Goal: Information Seeking & Learning: Find contact information

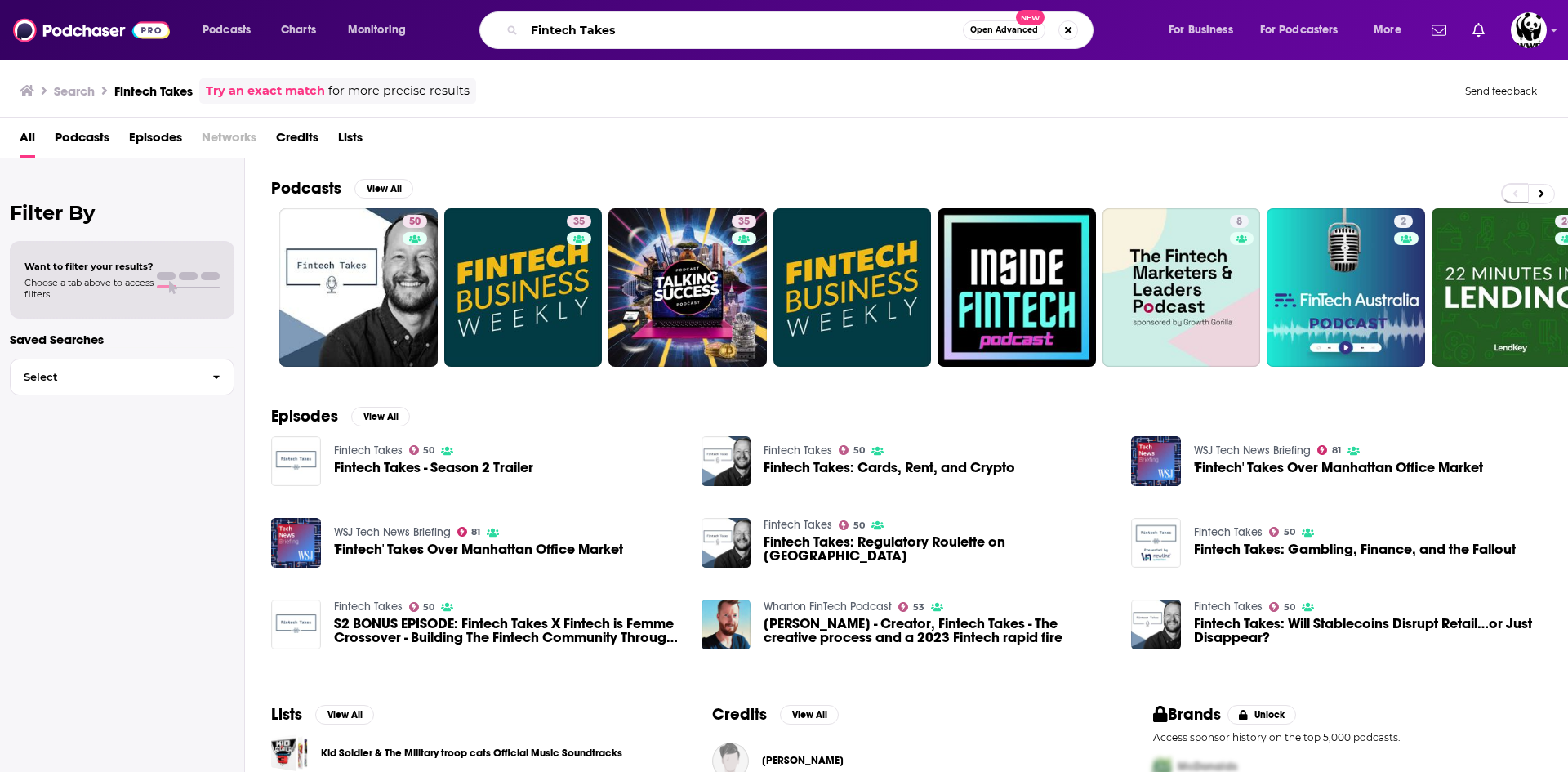
drag, startPoint x: 668, startPoint y: 31, endPoint x: 376, endPoint y: 31, distance: 292.0
click at [376, 31] on div "Podcasts Charts Monitoring Fintech Takes Open Advanced New For Business For Pod…" at bounding box center [804, 30] width 1226 height 38
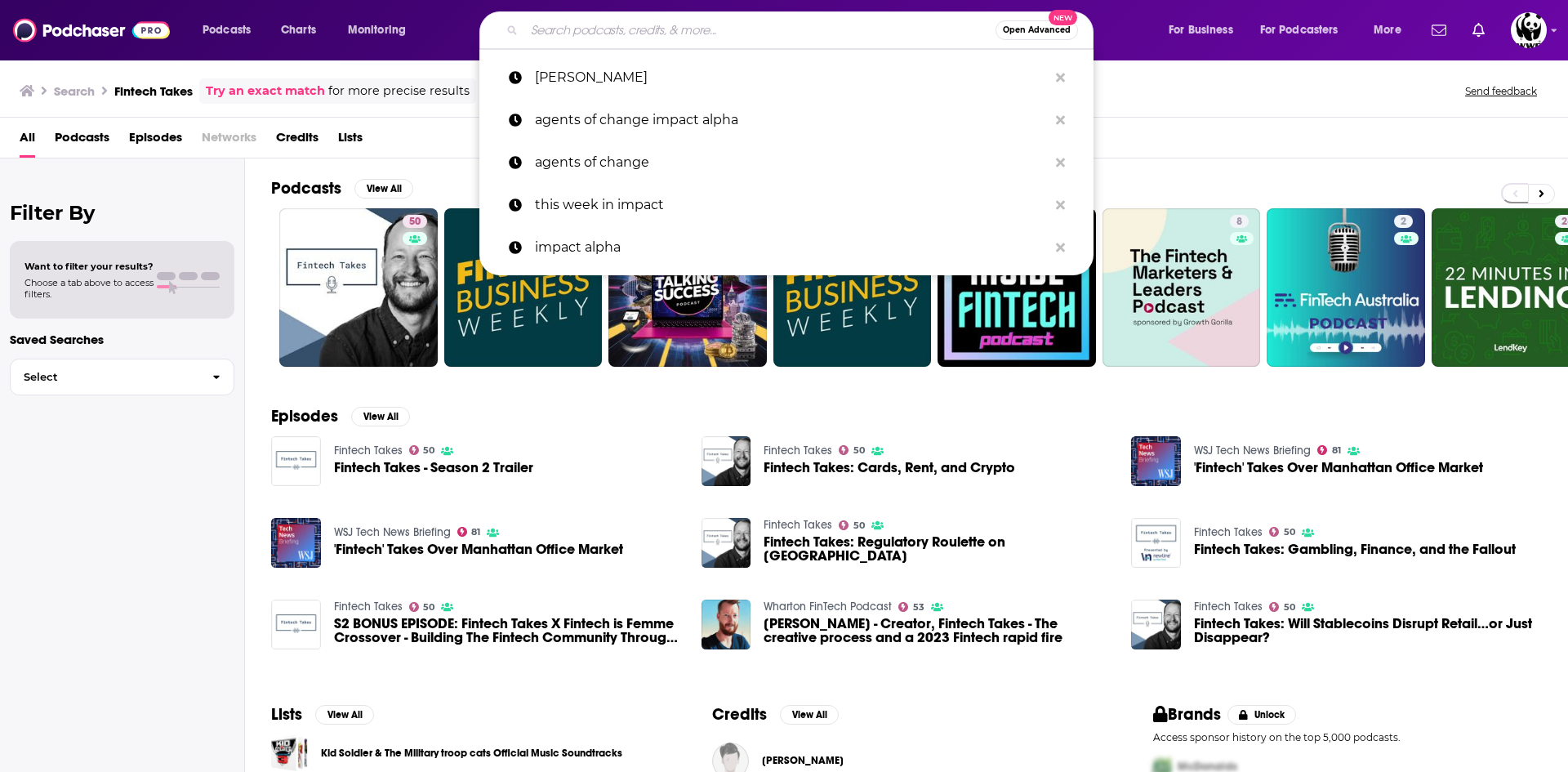
paste input "Stellar Teacher Podcast"
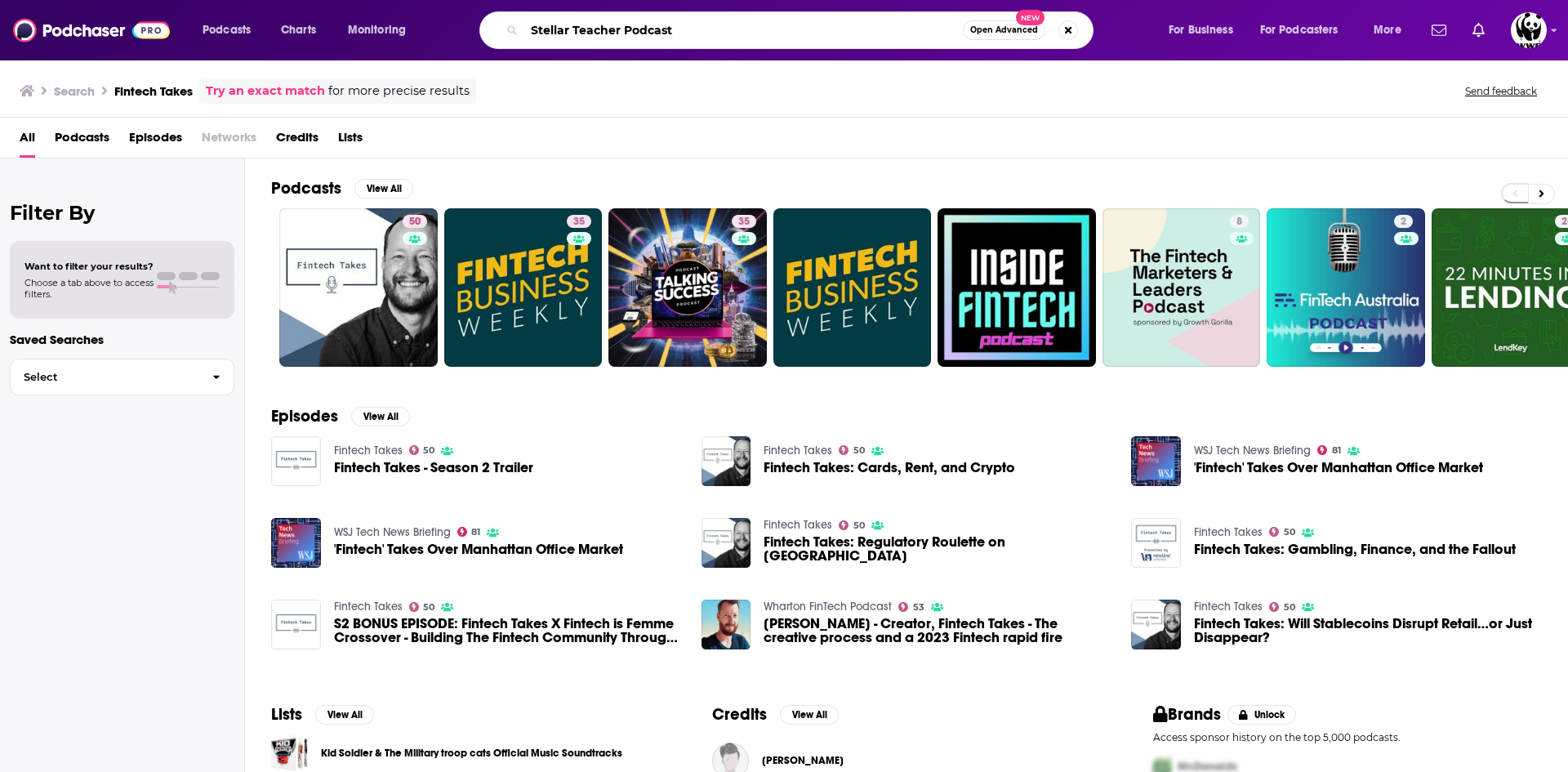
type input "Stellar Teacher Podcast"
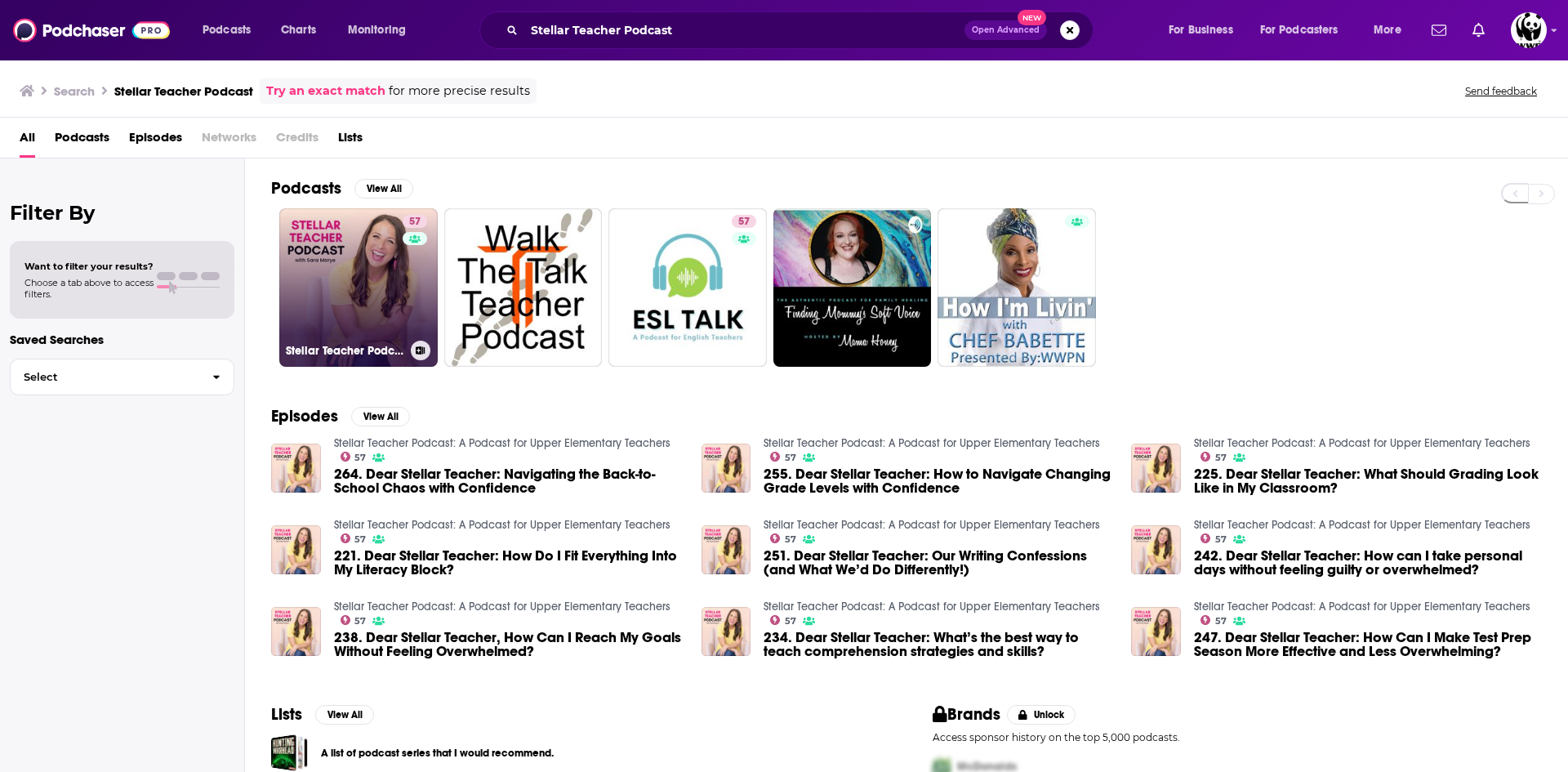
click at [361, 276] on link "57 Stellar Teacher Podcast: A Podcast for Upper Elementary Teachers" at bounding box center [358, 287] width 158 height 158
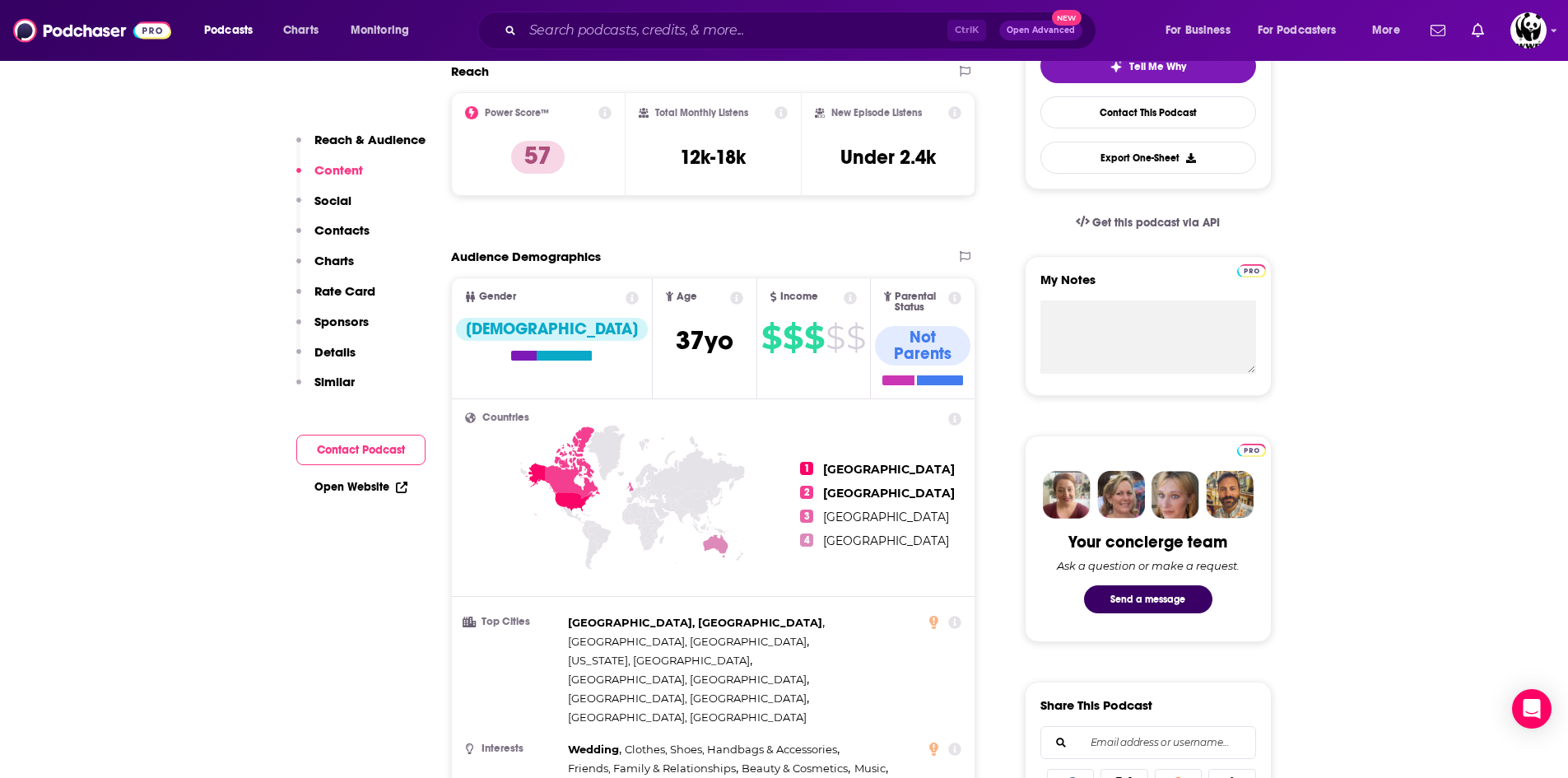
click at [329, 223] on p "Contacts" at bounding box center [341, 230] width 55 height 16
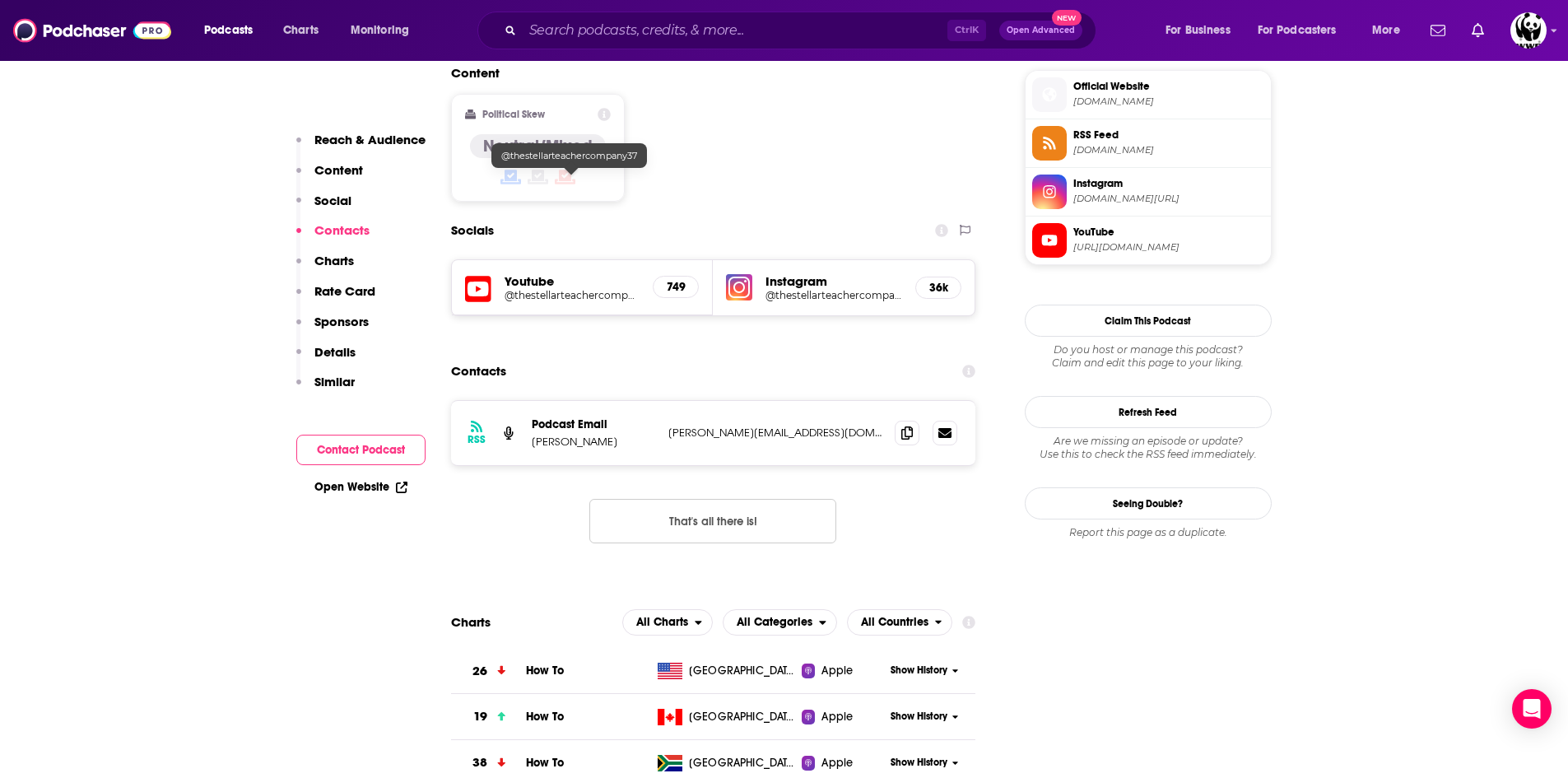
scroll to position [1357, 0]
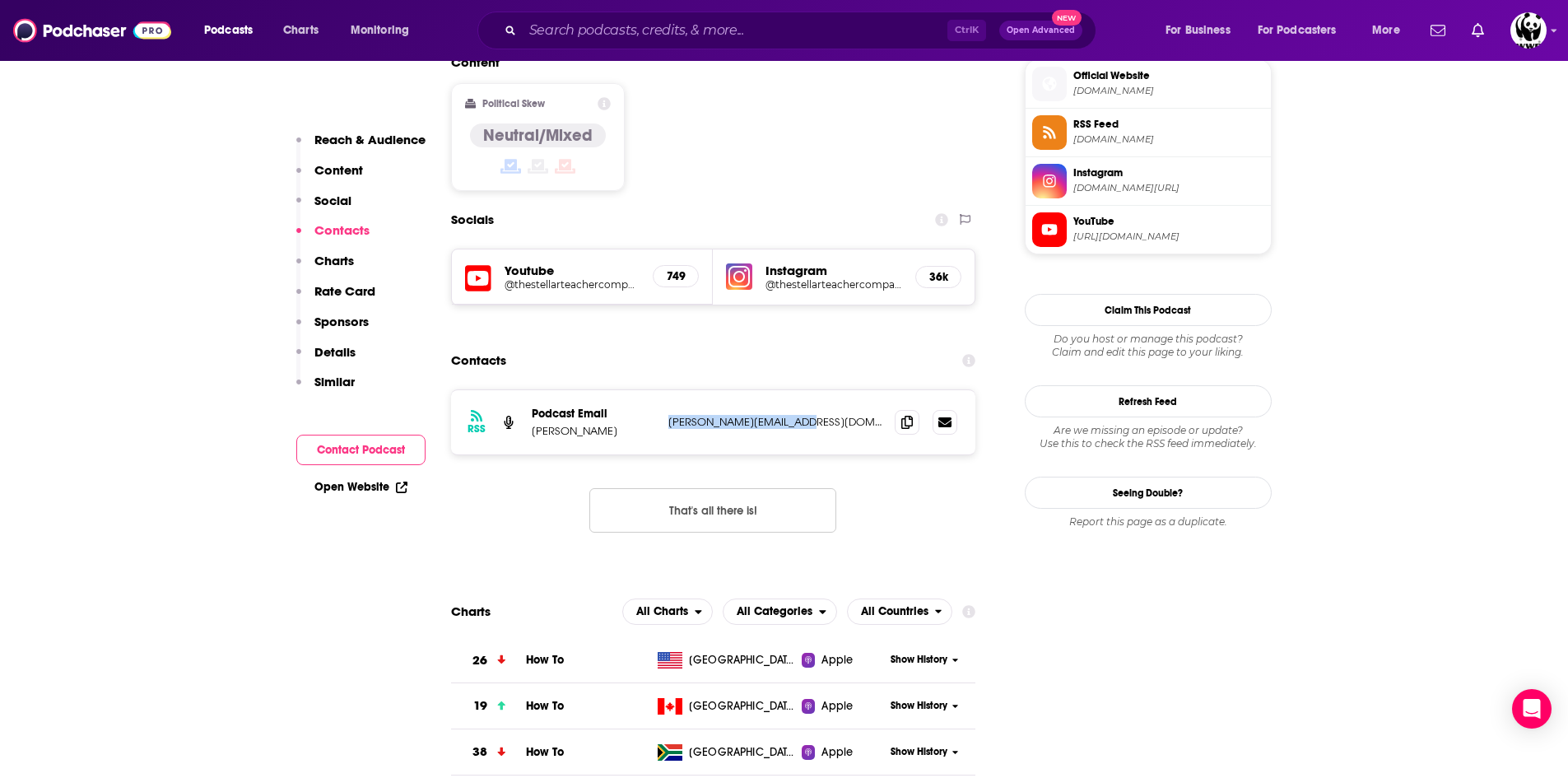
drag, startPoint x: 801, startPoint y: 303, endPoint x: 667, endPoint y: 297, distance: 134.1
click at [667, 390] on div "RSS Podcast Email [PERSON_NAME] [PERSON_NAME][EMAIL_ADDRESS][DOMAIN_NAME] [PERS…" at bounding box center [714, 422] width 525 height 64
copy p "[PERSON_NAME][EMAIL_ADDRESS][DOMAIN_NAME]"
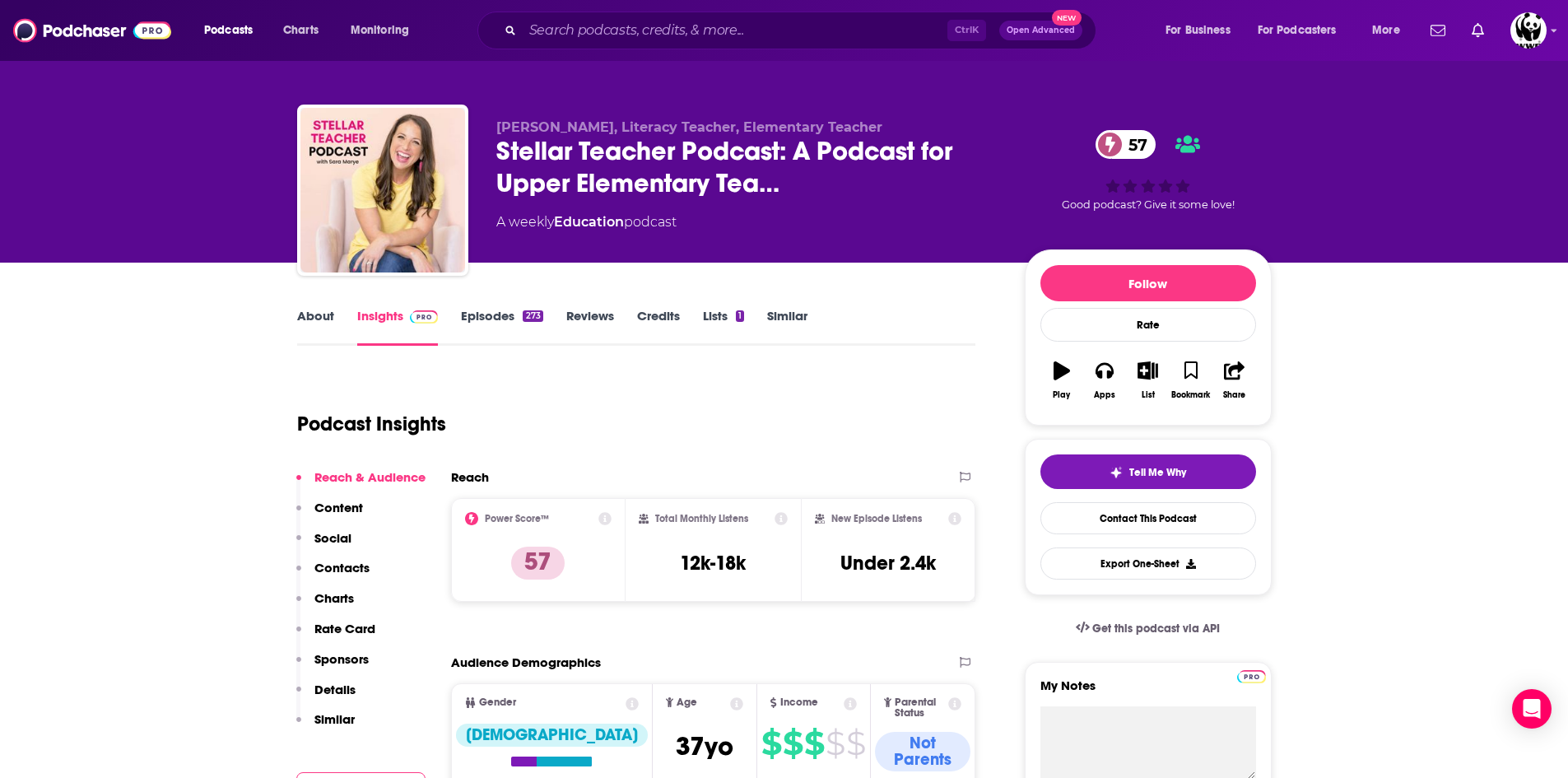
scroll to position [0, 0]
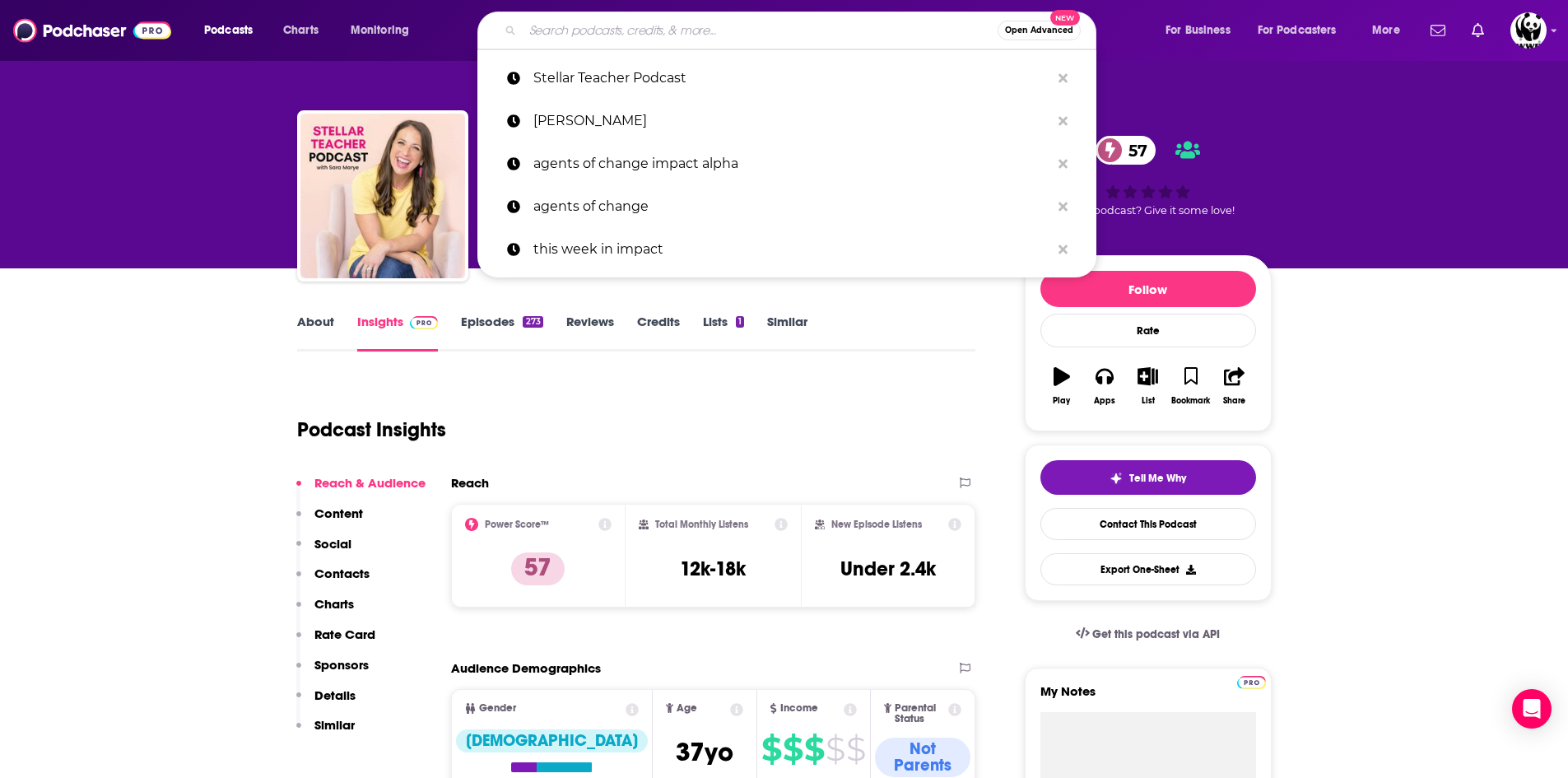
click at [604, 30] on input "Search podcasts, credits, & more..." at bounding box center [760, 31] width 475 height 26
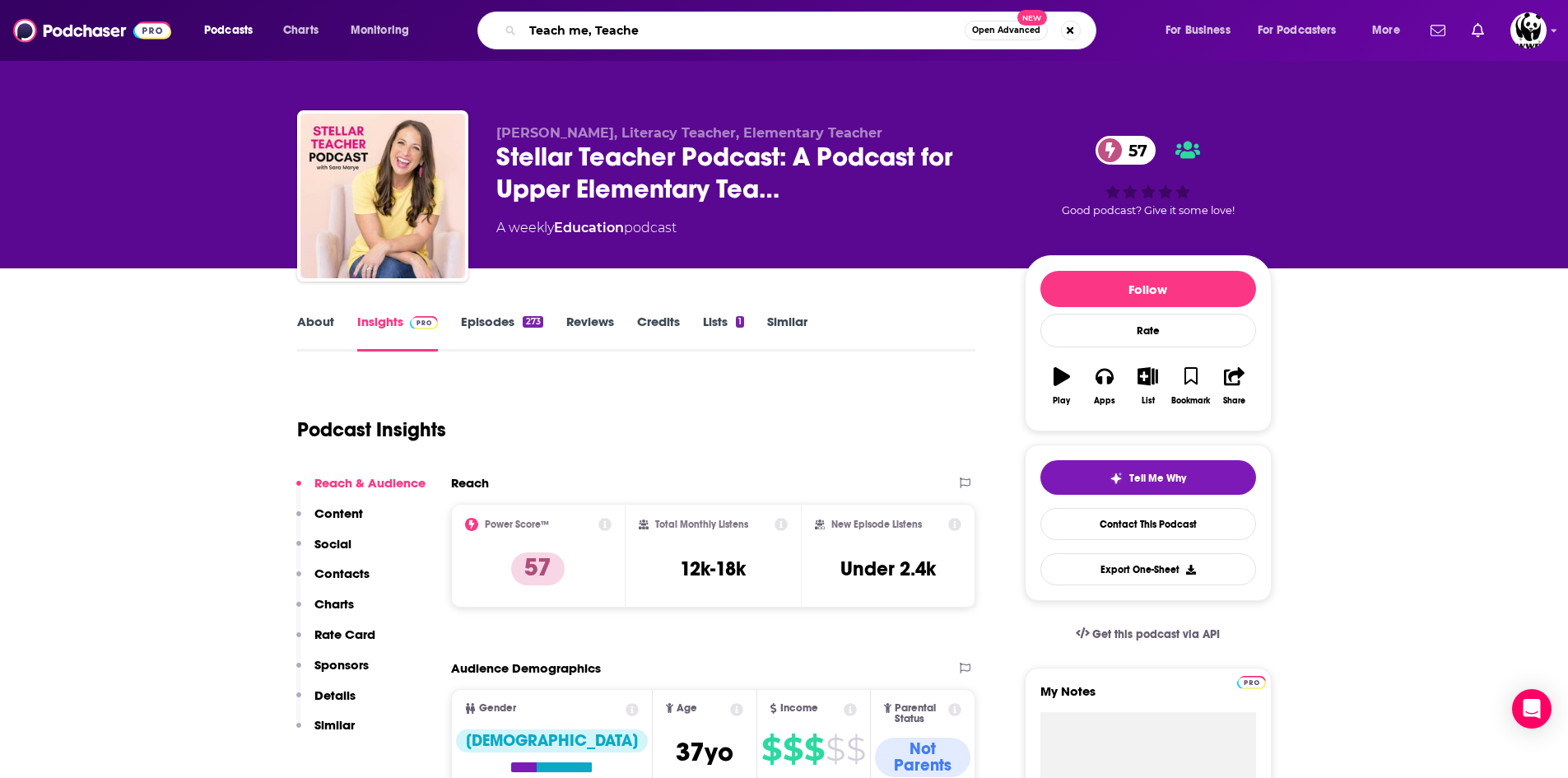
type input "Teach me, Teacher"
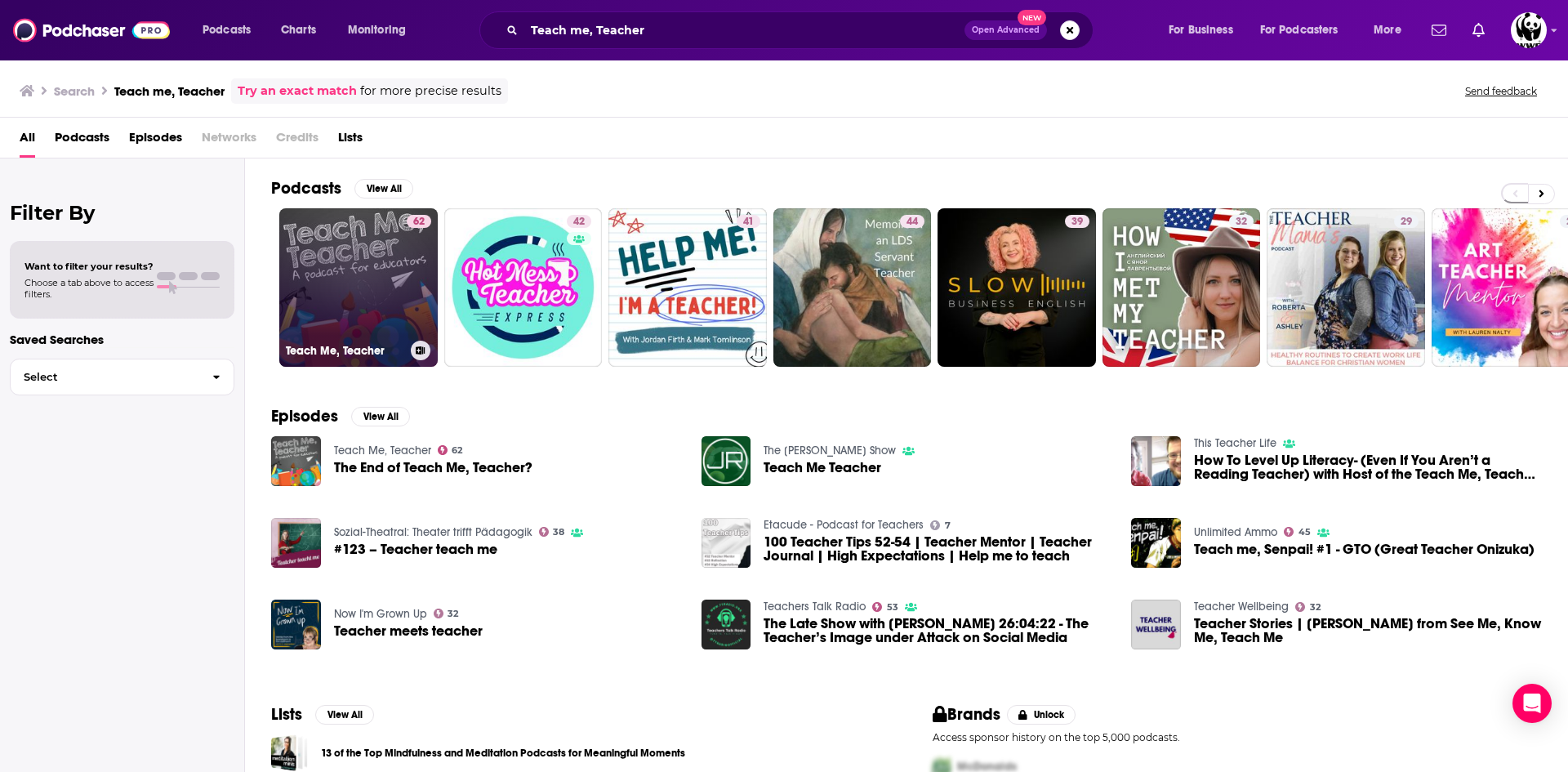
click at [396, 258] on link "62 Teach Me, Teacher" at bounding box center [358, 287] width 158 height 158
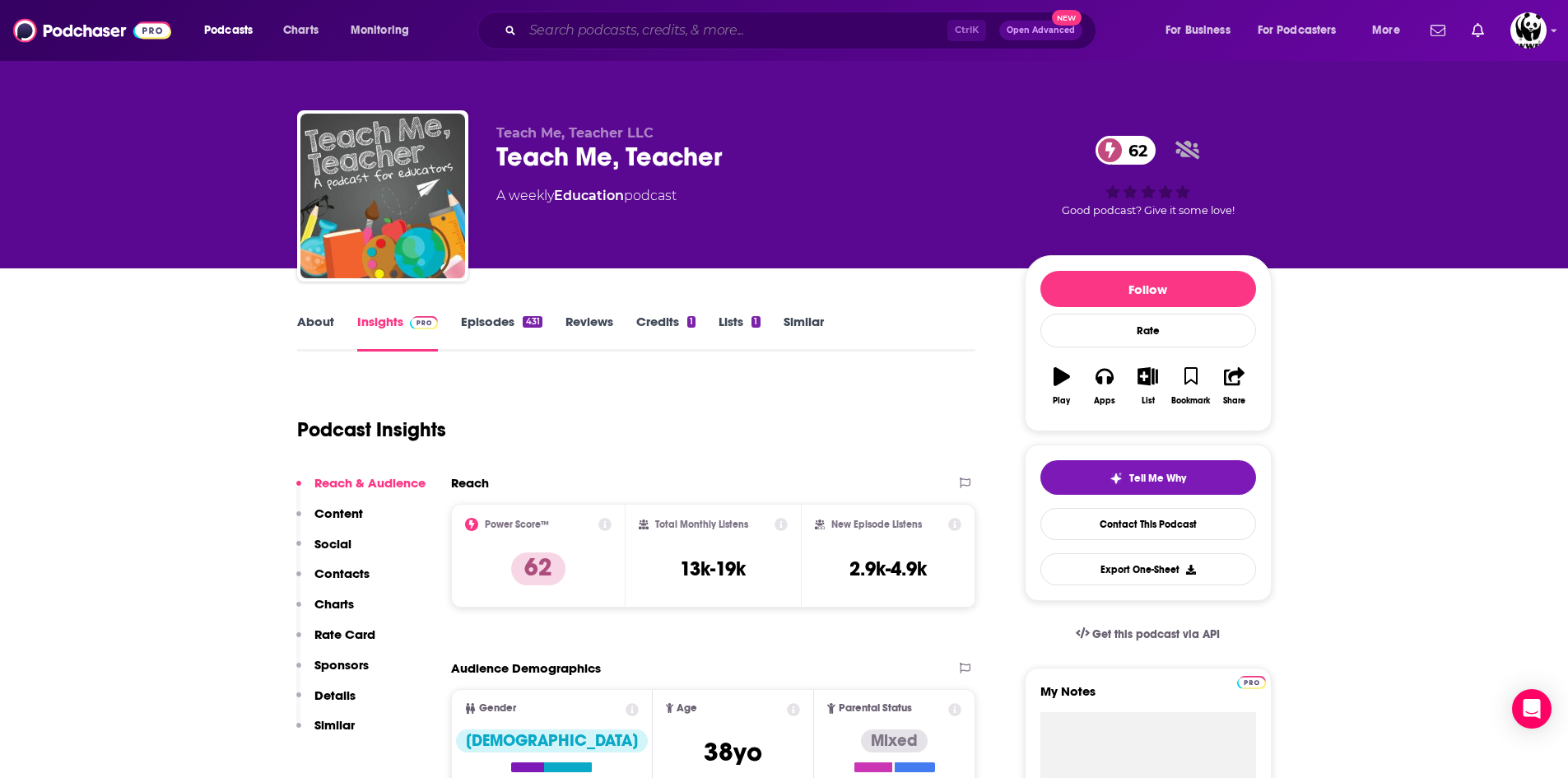
click at [633, 28] on input "Search podcasts, credits, & more..." at bounding box center [735, 31] width 425 height 26
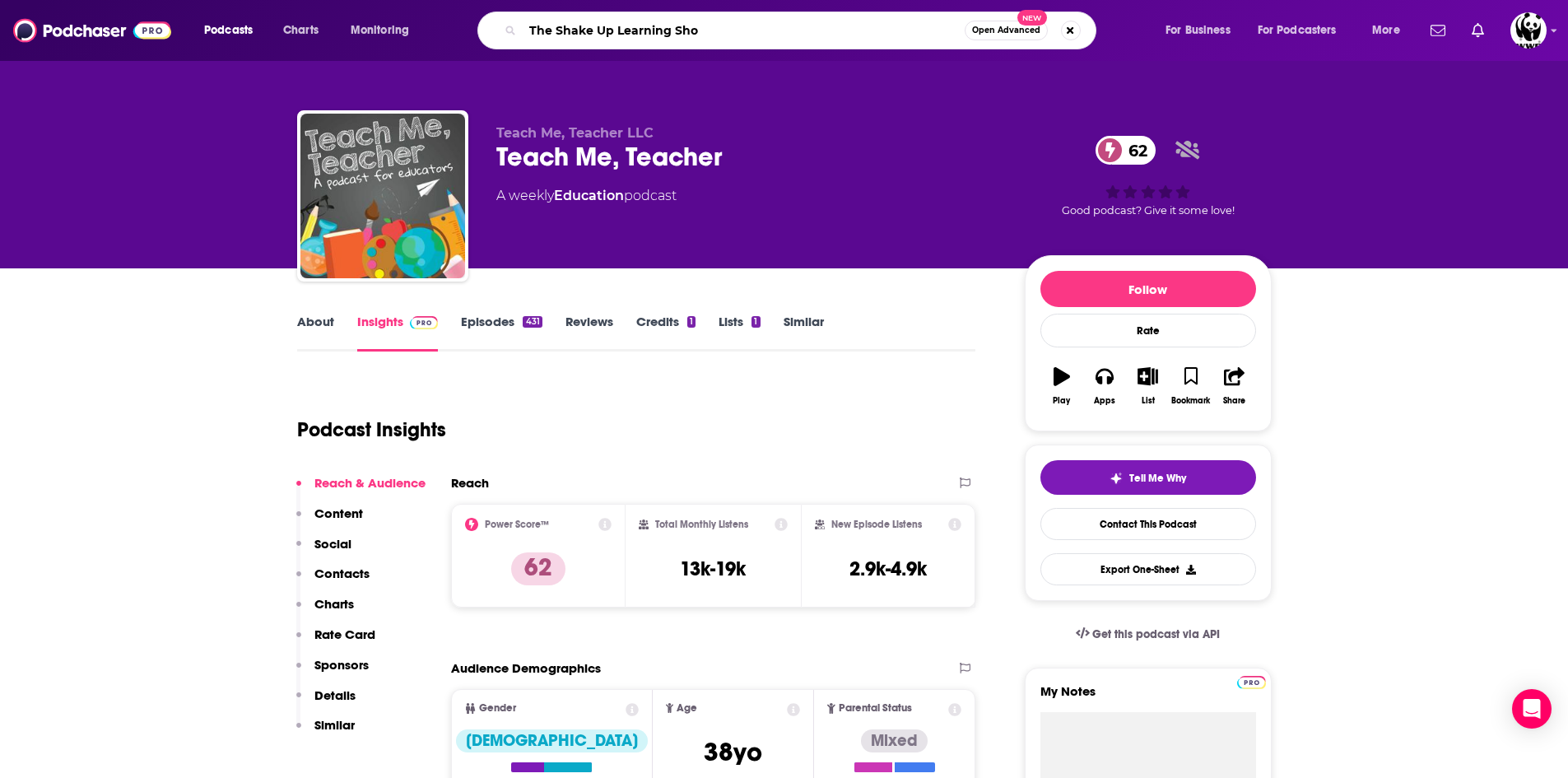
type input "The Shake Up Learning Show"
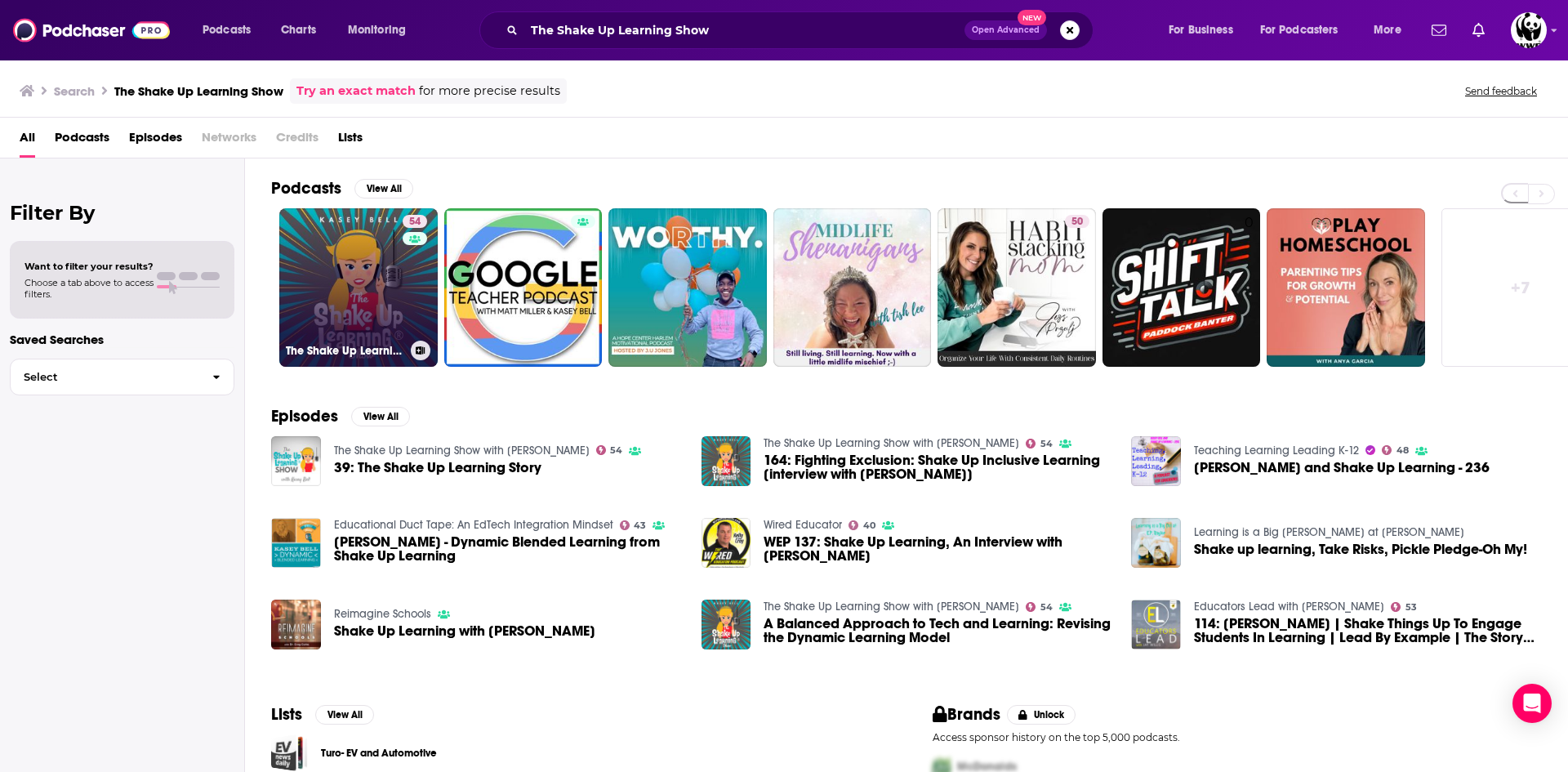
click at [415, 296] on div "54" at bounding box center [417, 277] width 29 height 126
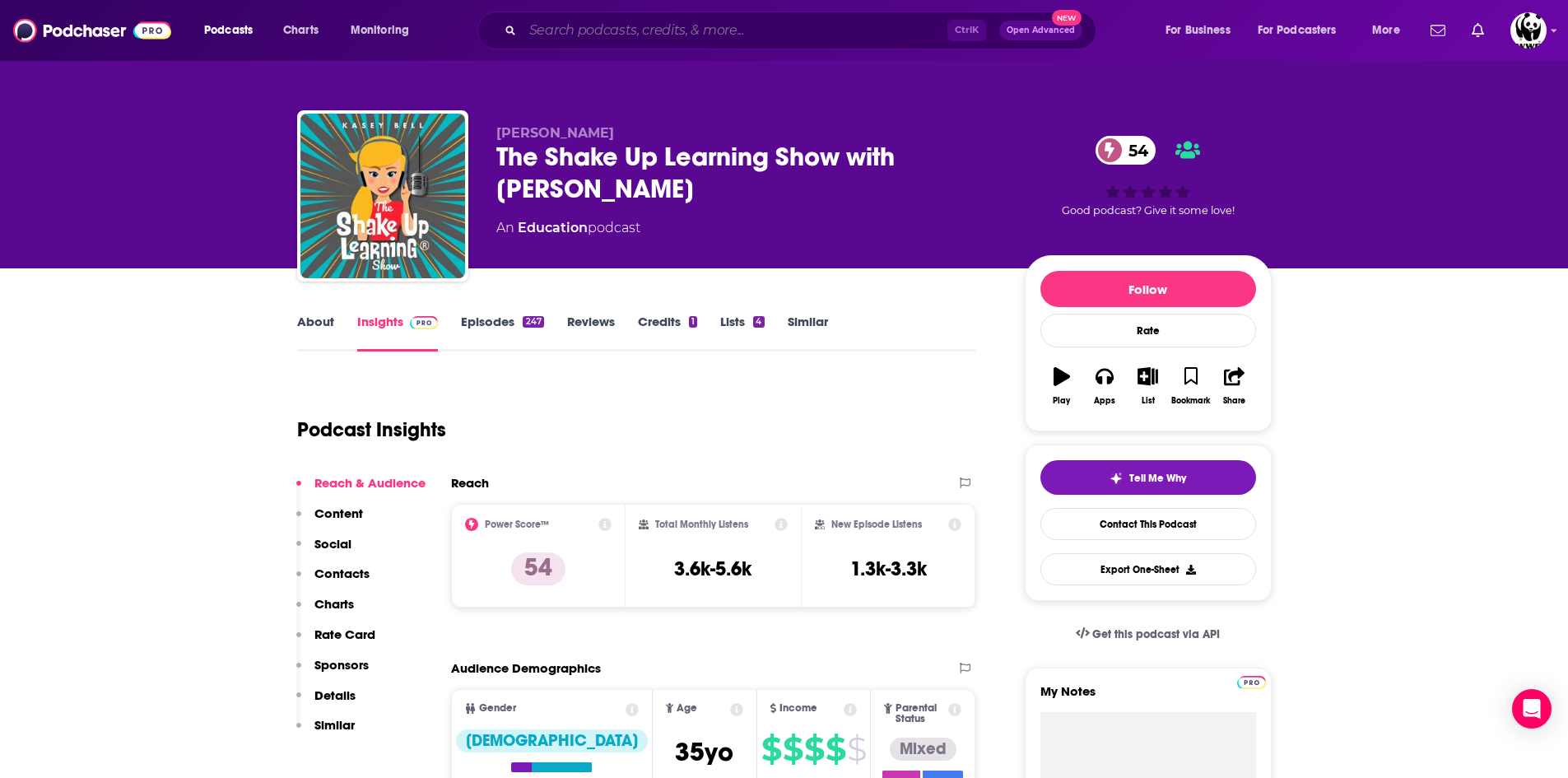
click at [628, 31] on input "Search podcasts, credits, & more..." at bounding box center [735, 31] width 425 height 26
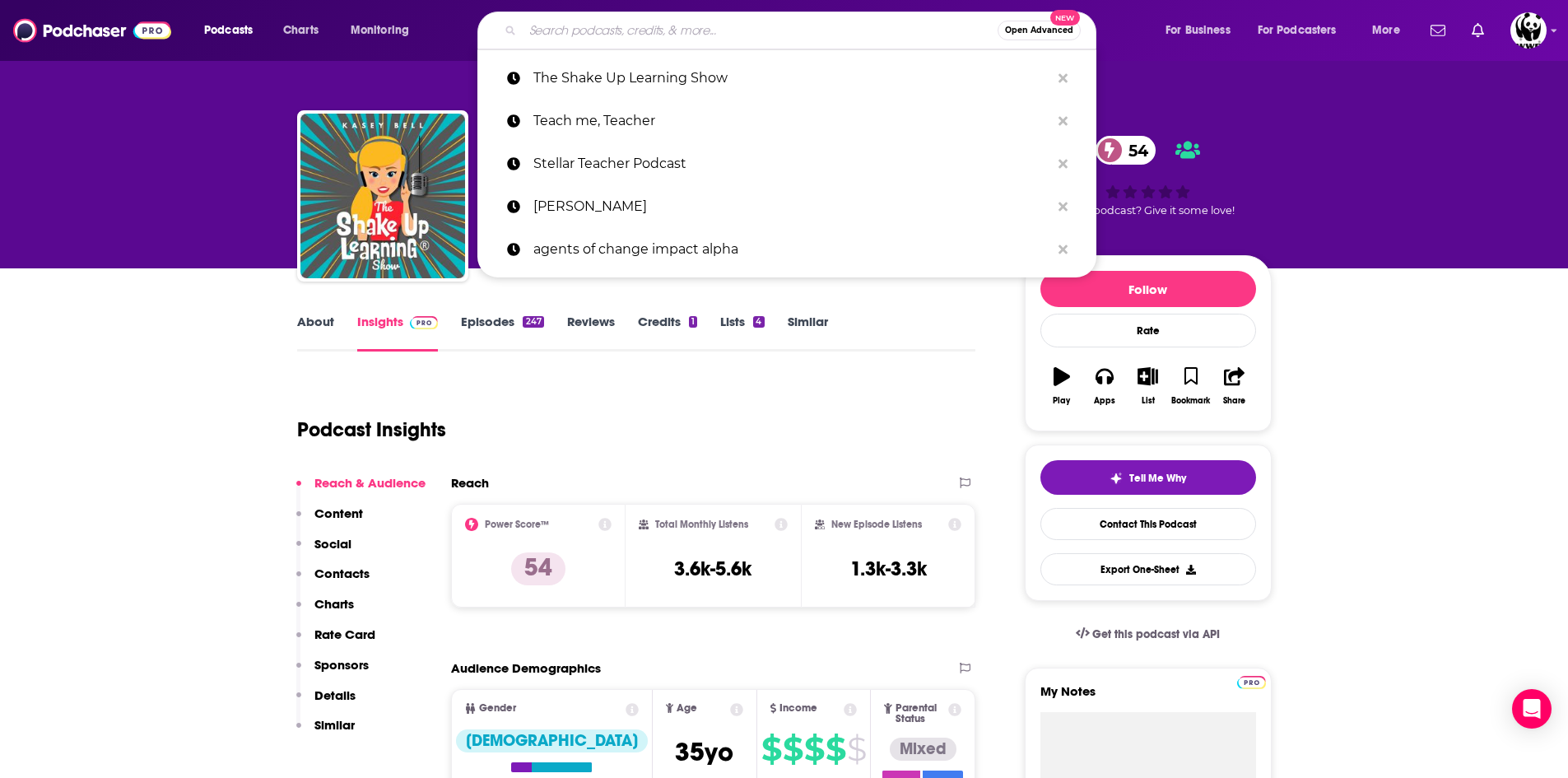
paste input "The 10 Minute Teacher Podcast"
type input "The 10 Minute Teacher Podcast"
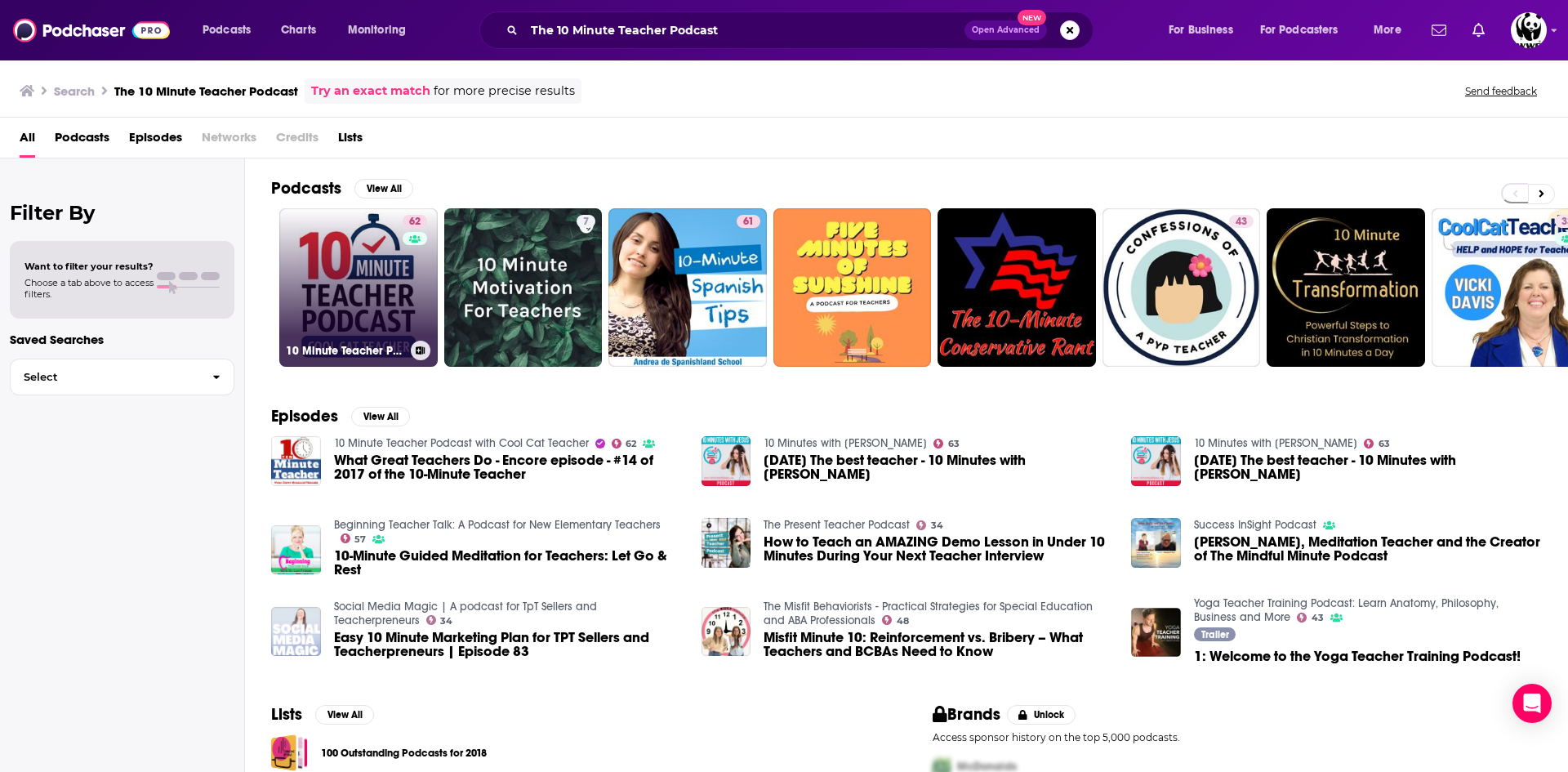
click at [361, 257] on link "62 10 Minute Teacher Podcast with Cool Cat Teacher" at bounding box center [358, 287] width 158 height 158
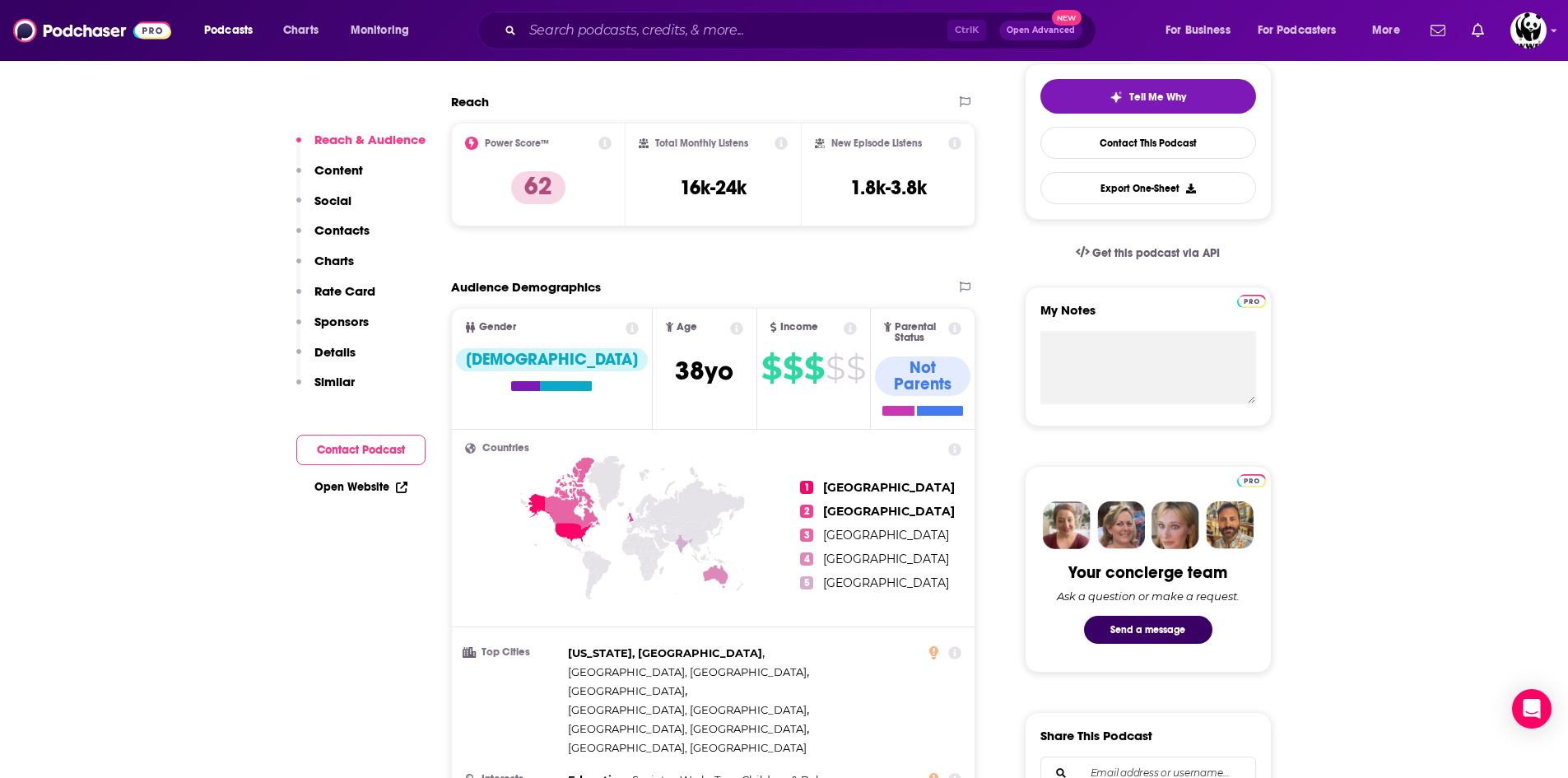
scroll to position [165, 0]
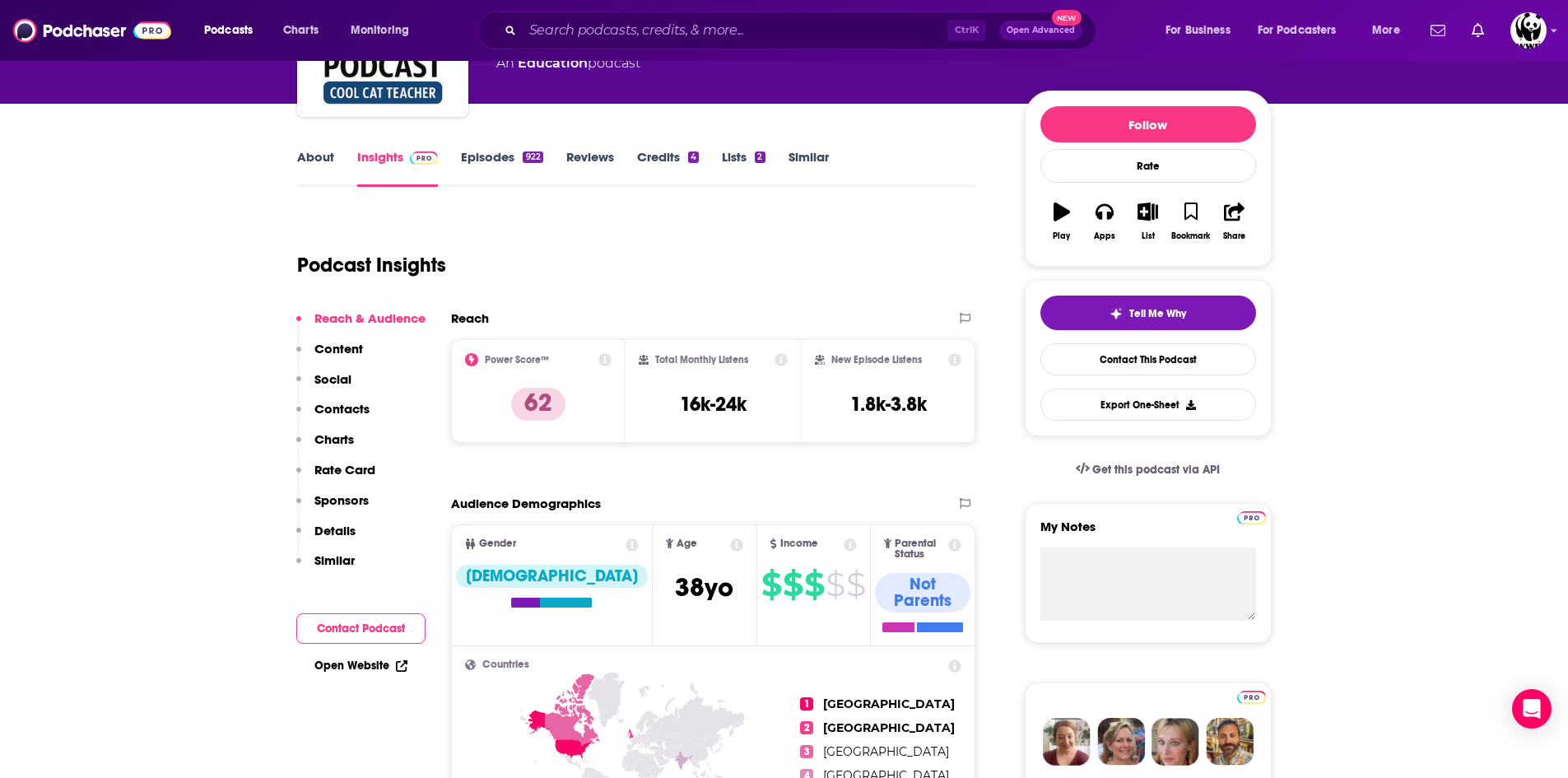
click at [496, 156] on link "Episodes 922" at bounding box center [501, 168] width 81 height 38
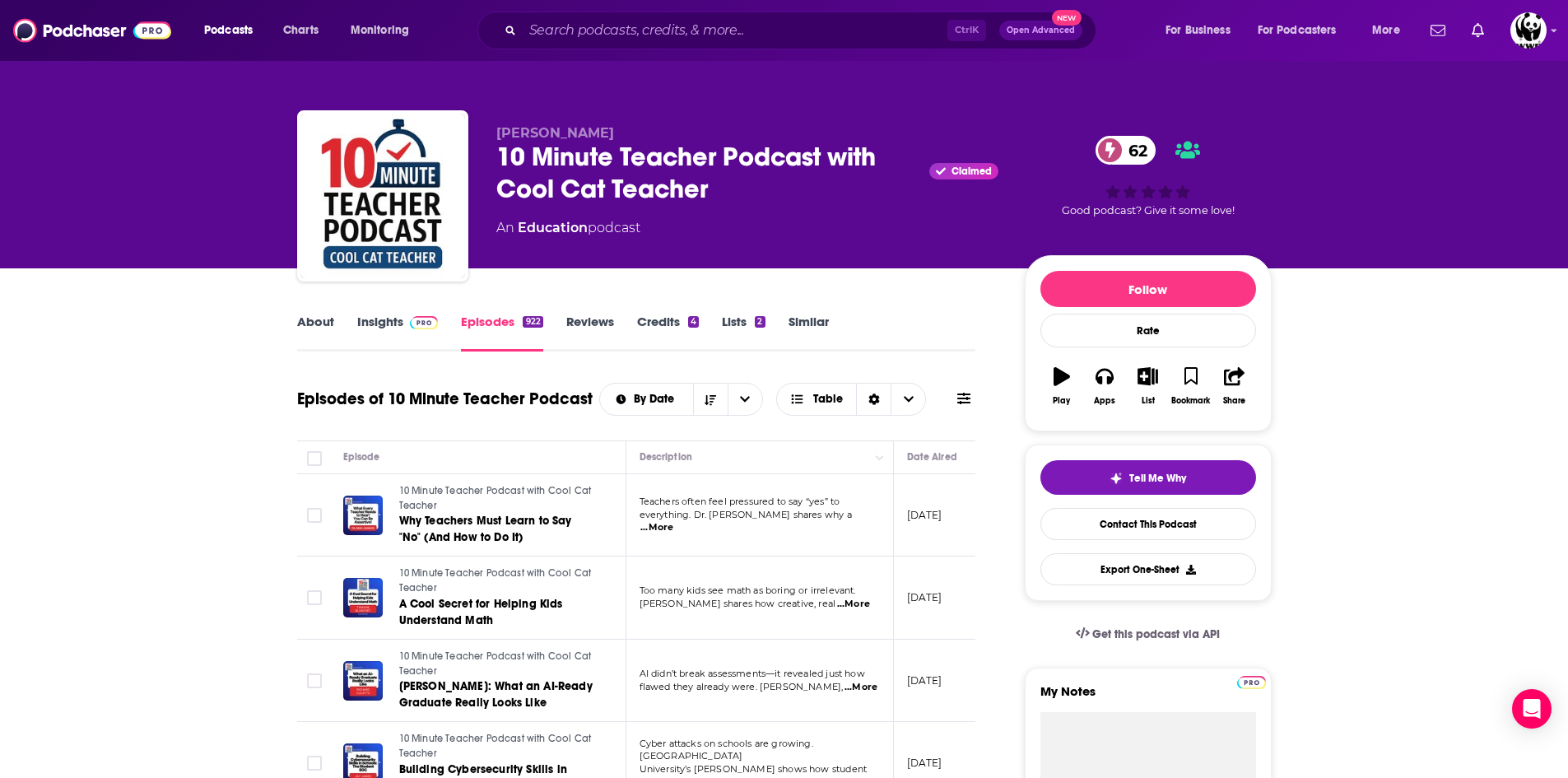
click at [311, 318] on link "About" at bounding box center [316, 333] width 37 height 38
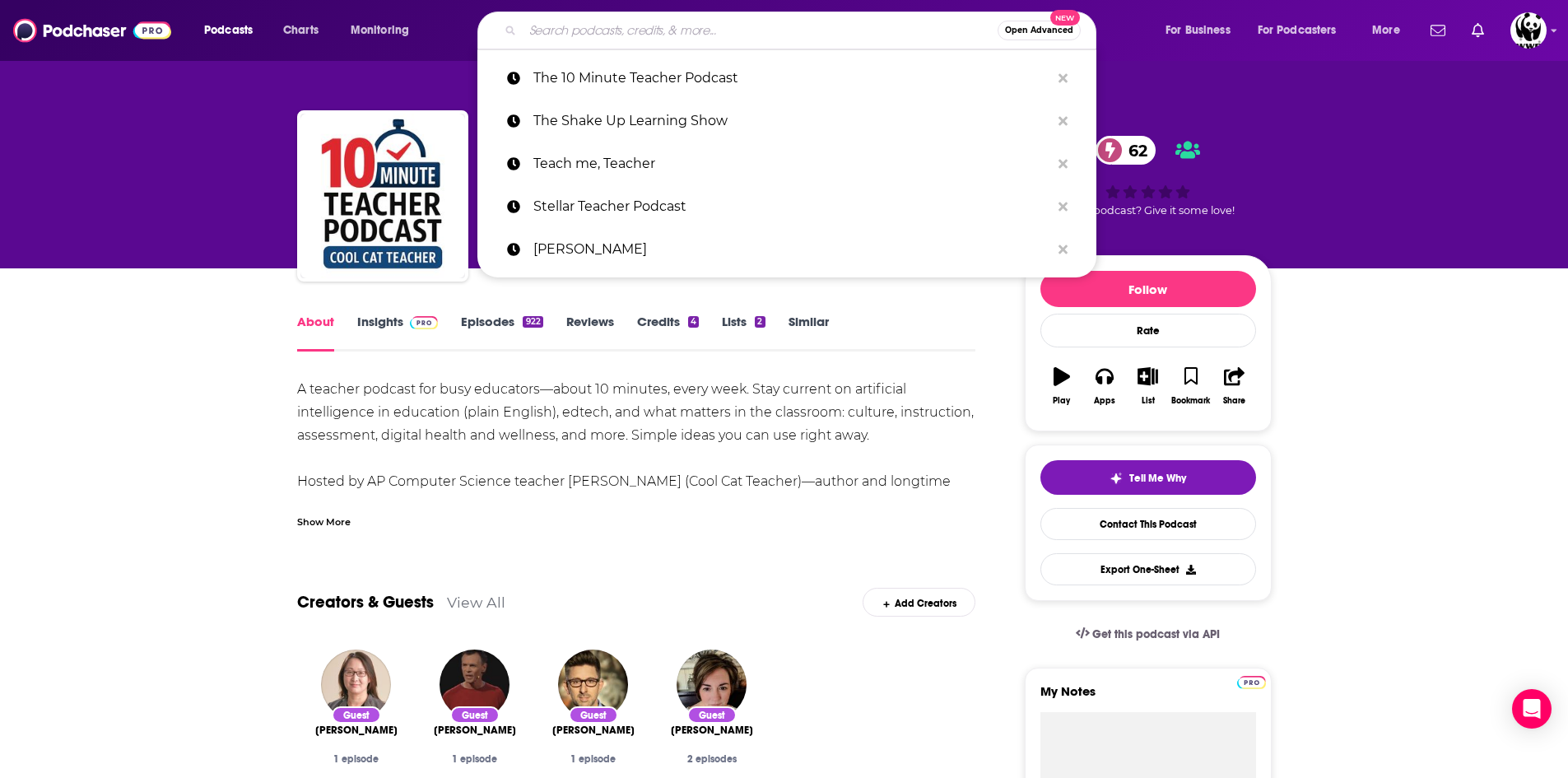
click at [589, 31] on input "Search podcasts, credits, & more..." at bounding box center [760, 31] width 475 height 26
paste input "Teaching Learning Leading K-12"
type input "Teaching Learning Leading K-12"
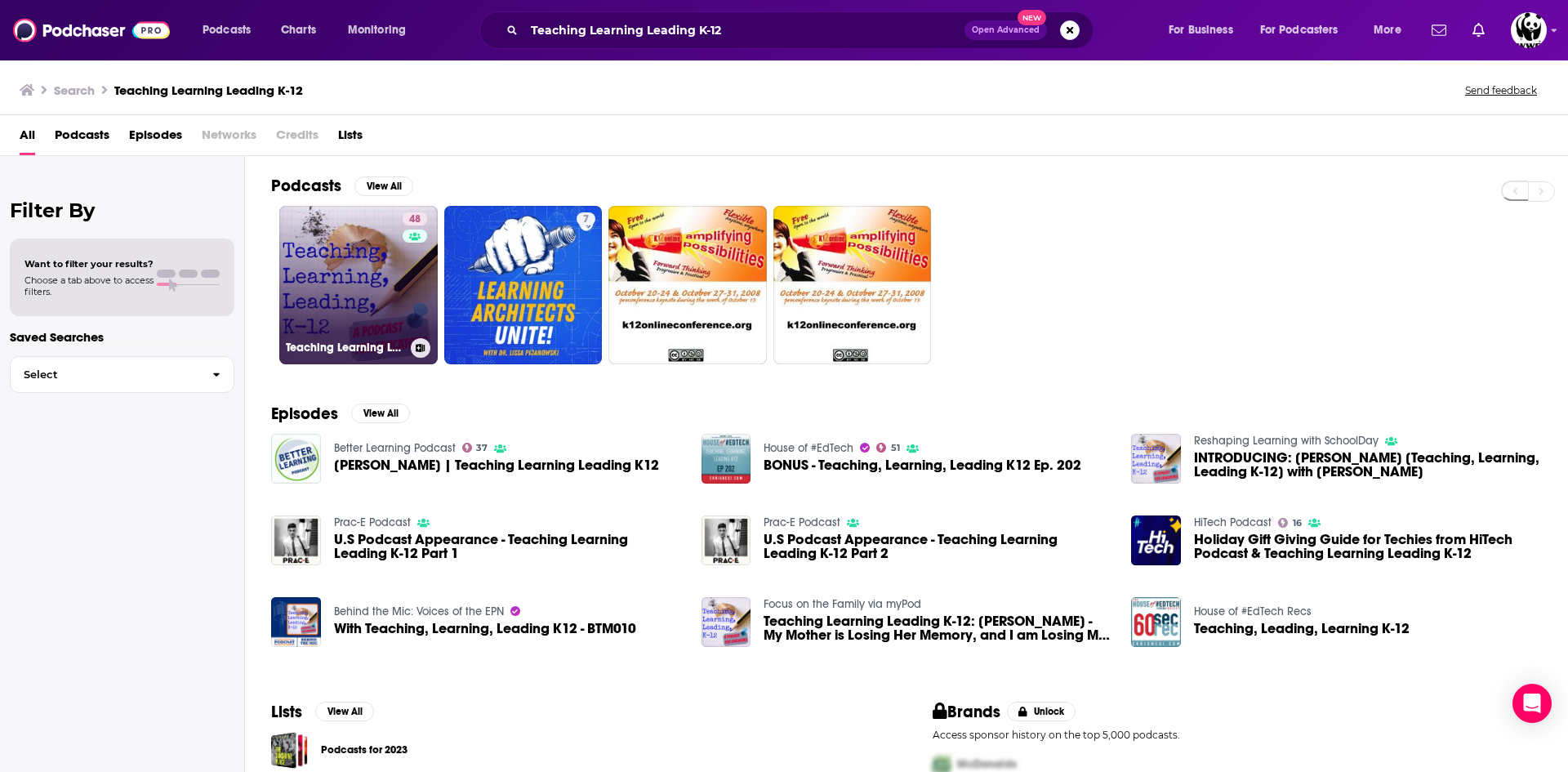
click at [338, 252] on link "48 Teaching Learning Leading K-12" at bounding box center [358, 285] width 158 height 158
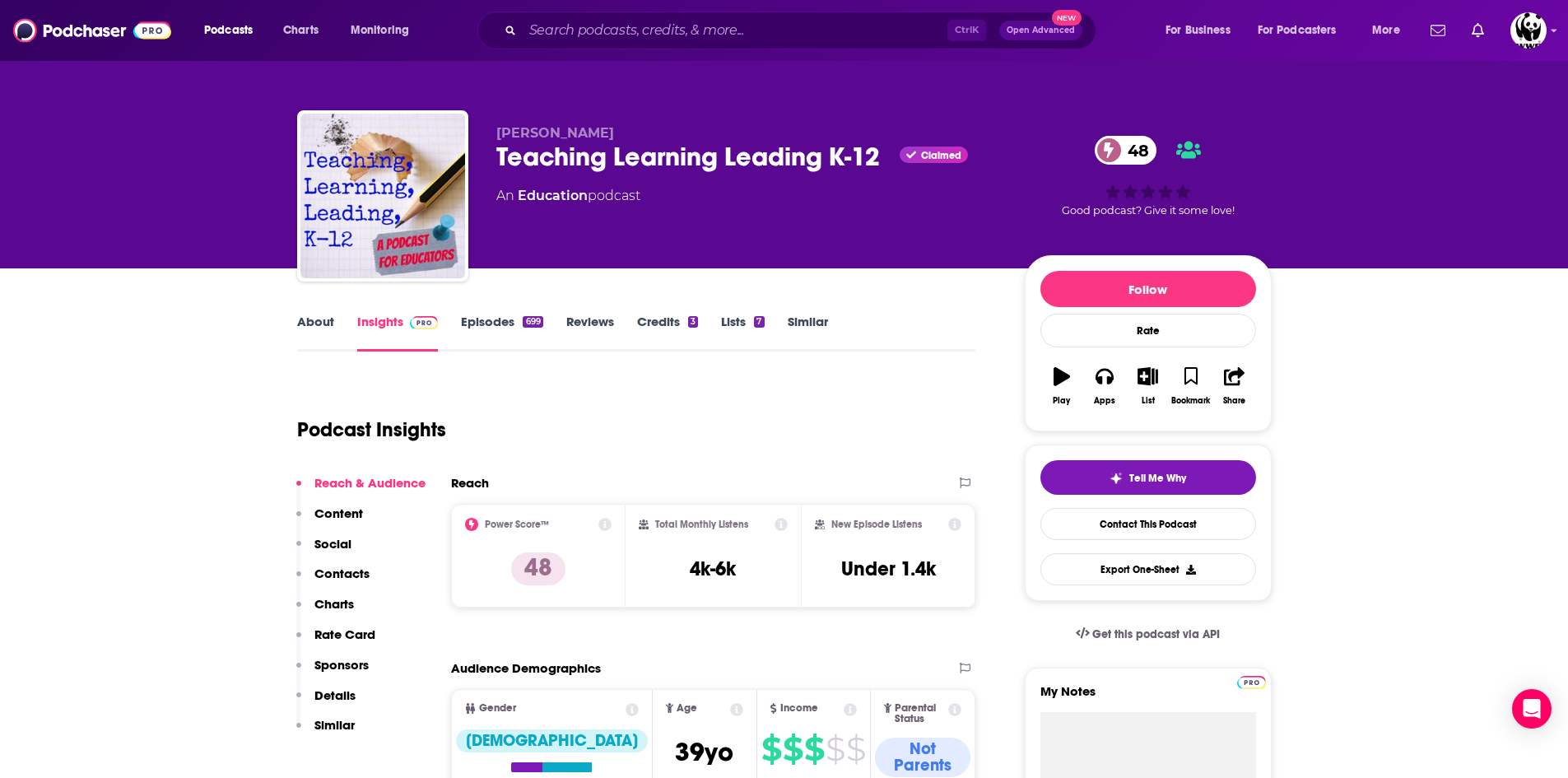
click at [336, 575] on p "Contacts" at bounding box center [341, 573] width 55 height 16
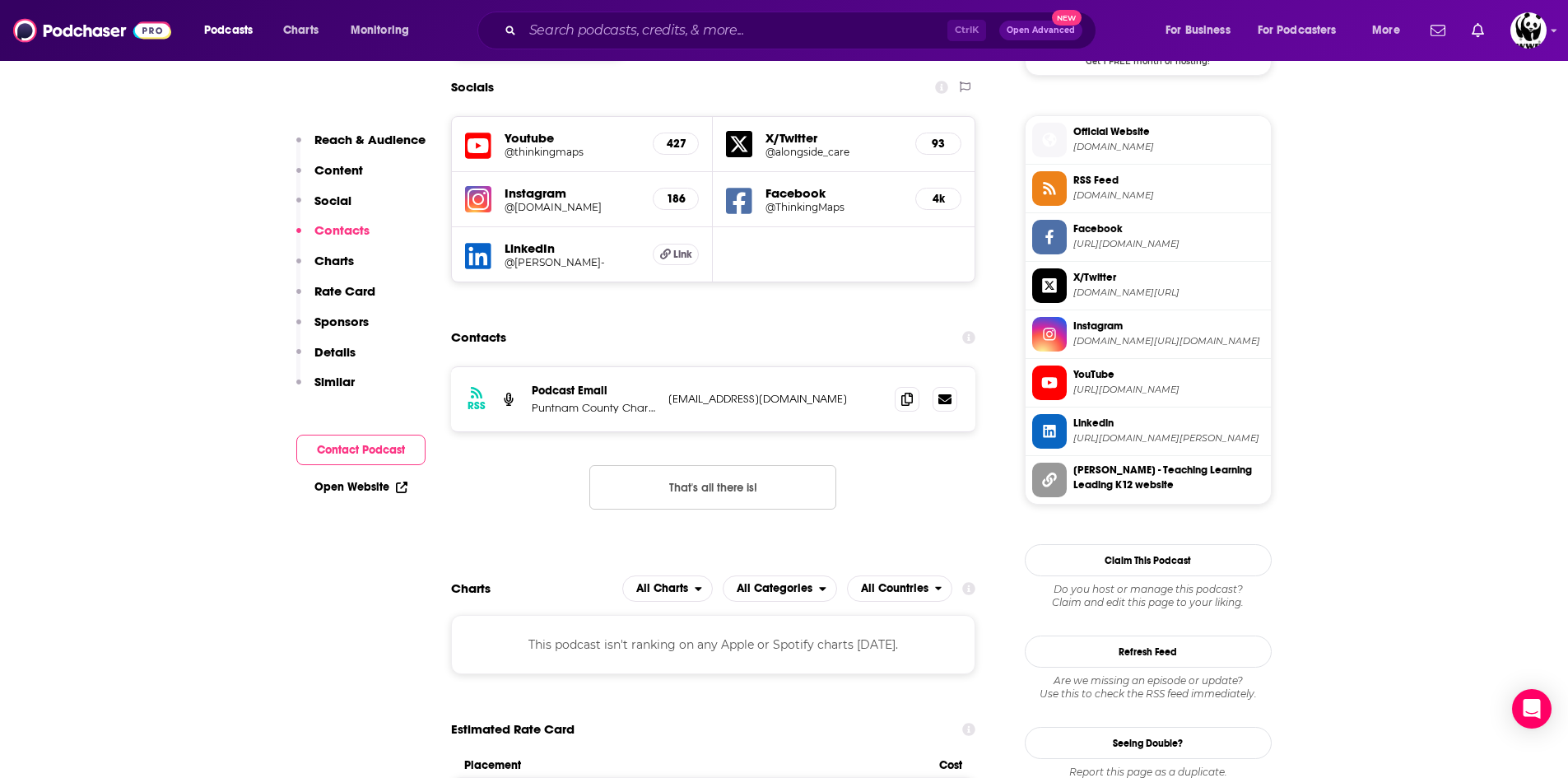
scroll to position [1447, 0]
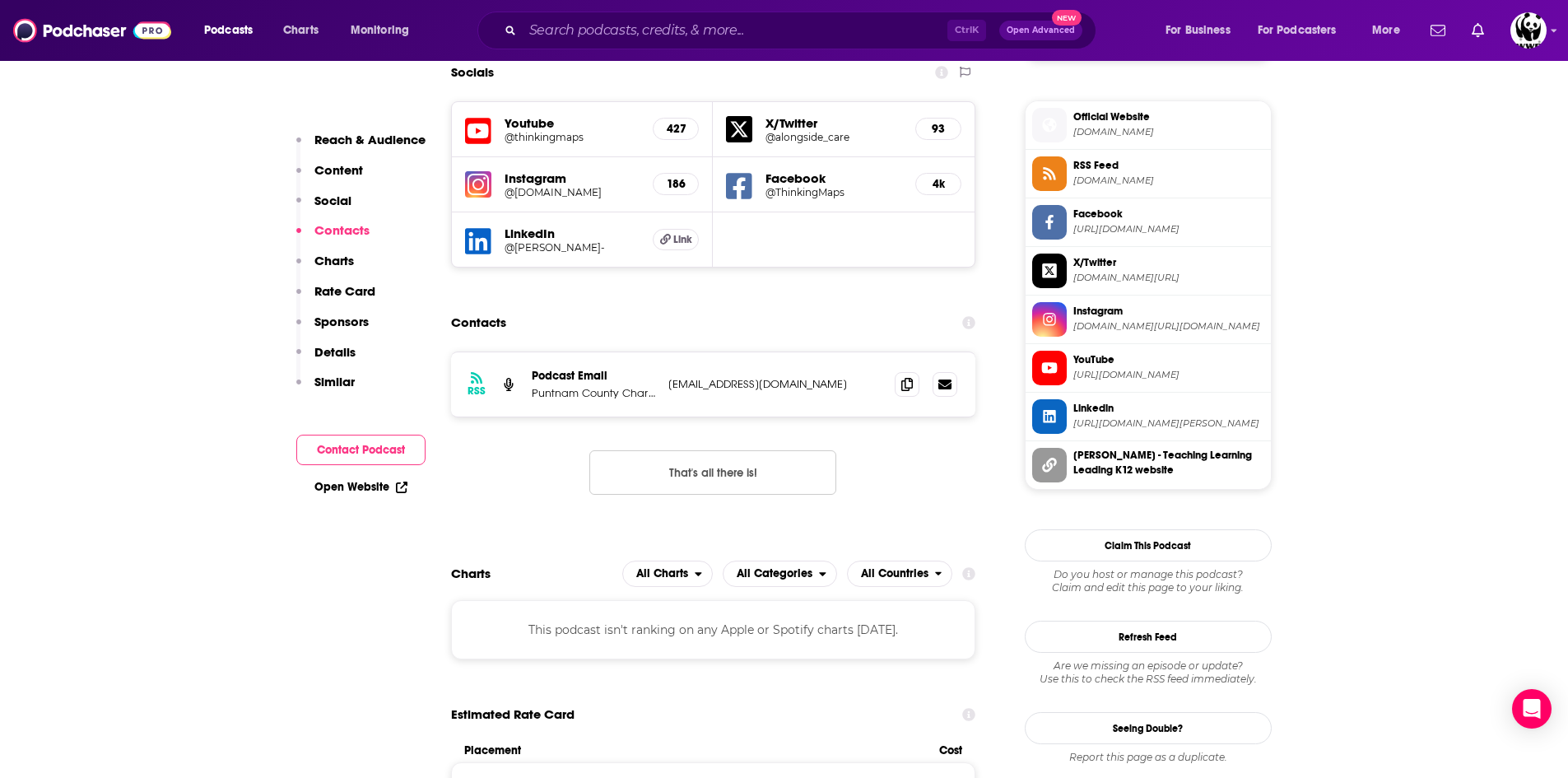
click at [579, 386] on p "Puntnam County Charter School System" at bounding box center [593, 392] width 124 height 14
